Goal: Find specific page/section: Find specific page/section

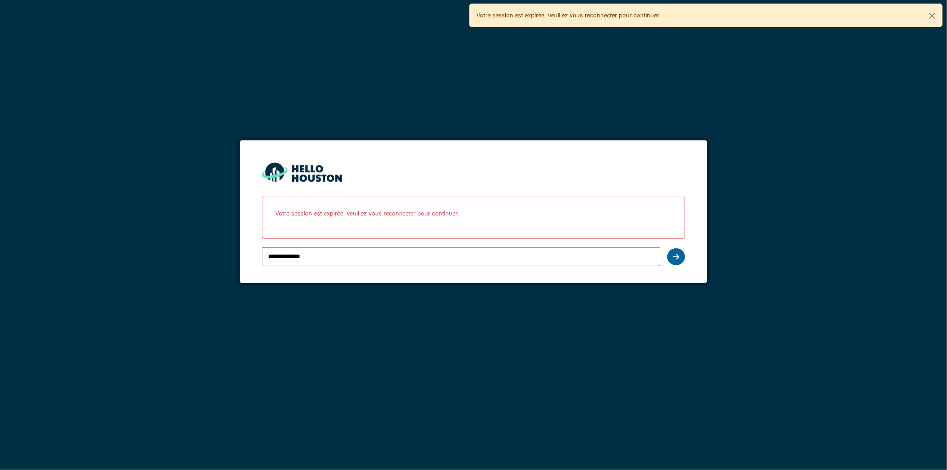
click at [672, 258] on div at bounding box center [677, 256] width 18 height 17
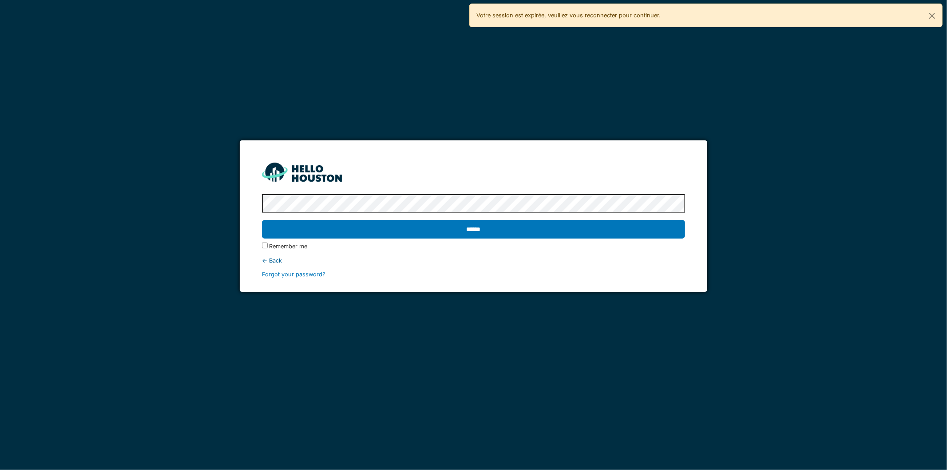
drag, startPoint x: 471, startPoint y: 233, endPoint x: 418, endPoint y: 226, distance: 53.3
click at [469, 233] on input "******" at bounding box center [474, 229] width 424 height 19
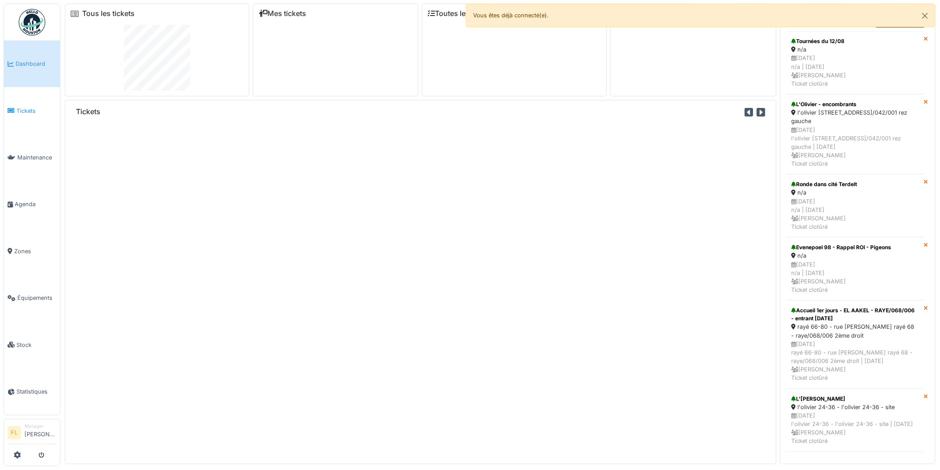
click at [24, 109] on span "Tickets" at bounding box center [36, 111] width 40 height 8
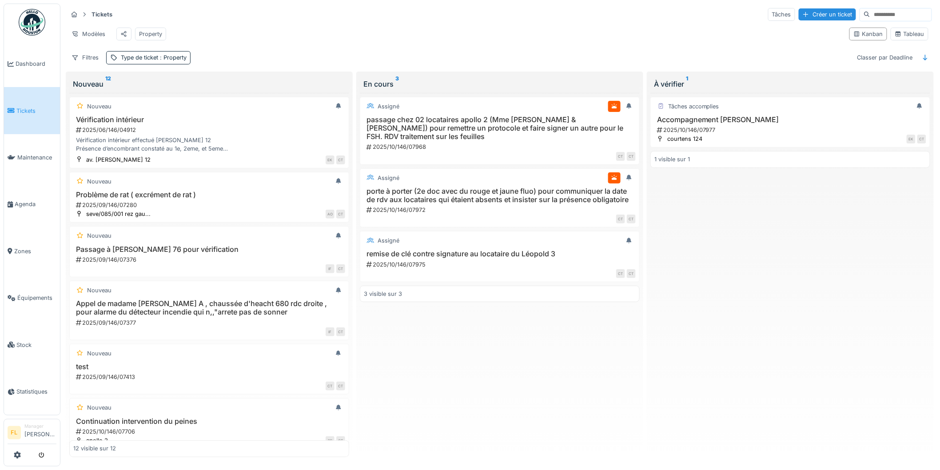
click at [441, 378] on div "Assigné passage chez 02 locataires apollo 2 (Mme Fatima ECHCHYGUER & Karima TEK…" at bounding box center [500, 275] width 280 height 364
drag, startPoint x: 531, startPoint y: 38, endPoint x: 573, endPoint y: 2, distance: 55.4
click at [549, 23] on div "Tickets Tâches Créer un ticket Modèles Property Kanban Tableau Filtres Type de …" at bounding box center [499, 36] width 871 height 64
